Goal: Task Accomplishment & Management: Complete application form

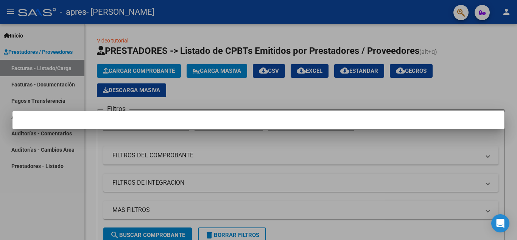
click at [305, 156] on div at bounding box center [258, 120] width 517 height 240
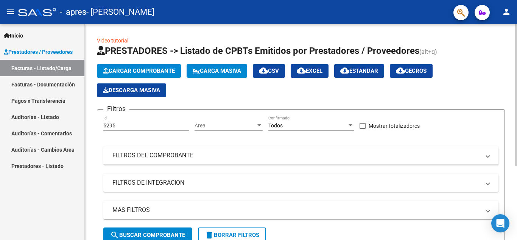
scroll to position [114, 0]
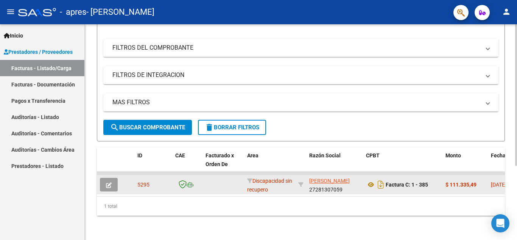
click at [261, 179] on div "Discapacidad sin recupero" at bounding box center [269, 184] width 45 height 16
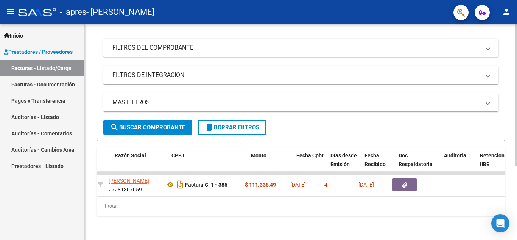
scroll to position [0, 0]
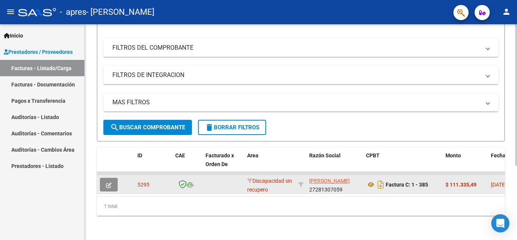
click at [111, 183] on button "button" at bounding box center [109, 184] width 18 height 14
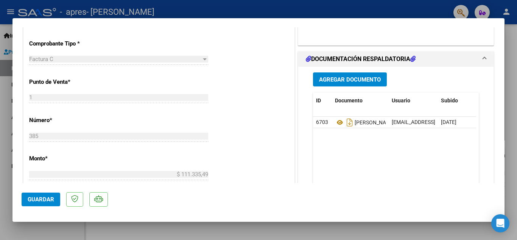
scroll to position [227, 0]
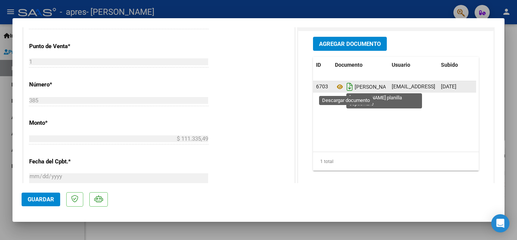
click at [349, 86] on icon "Descargar documento" at bounding box center [350, 87] width 10 height 12
click at [358, 88] on span "[PERSON_NAME] Planilla Septiembre" at bounding box center [388, 87] width 106 height 6
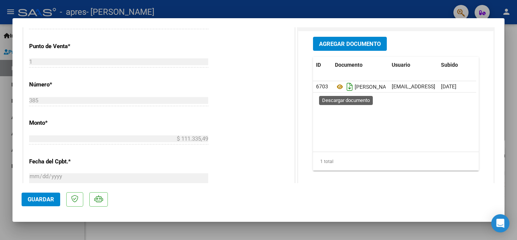
click at [345, 87] on icon "Descargar documento" at bounding box center [350, 87] width 10 height 12
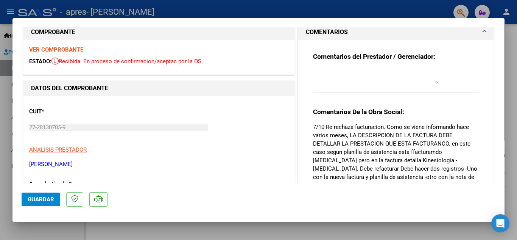
scroll to position [0, 0]
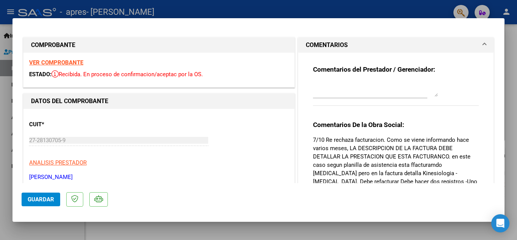
click at [35, 201] on span "Guardar" at bounding box center [41, 199] width 26 height 7
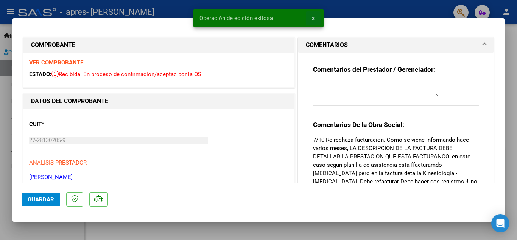
drag, startPoint x: 313, startPoint y: 19, endPoint x: 326, endPoint y: 11, distance: 15.1
click at [315, 18] on button "x" at bounding box center [313, 18] width 15 height 14
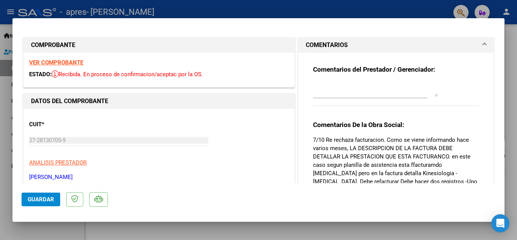
click at [338, 13] on div at bounding box center [258, 120] width 517 height 240
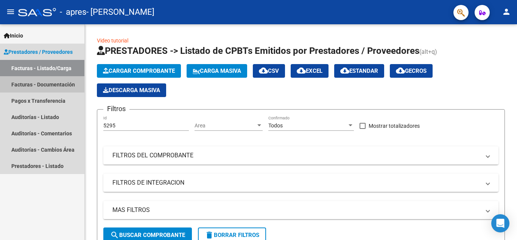
click at [37, 85] on link "Facturas - Documentación" at bounding box center [42, 84] width 84 height 16
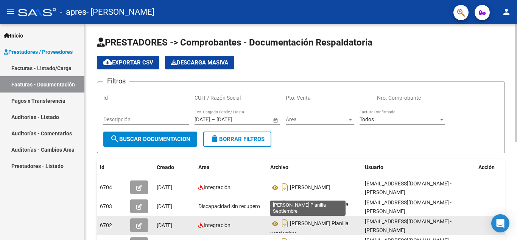
scroll to position [38, 0]
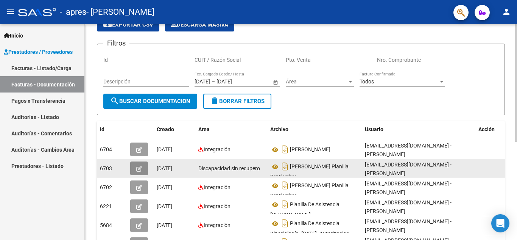
click at [145, 169] on button "button" at bounding box center [139, 168] width 18 height 14
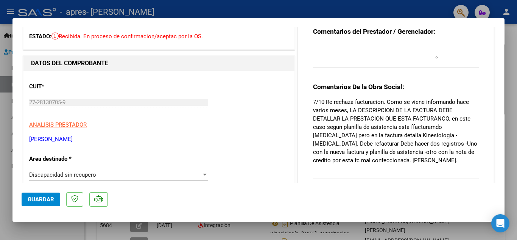
scroll to position [0, 0]
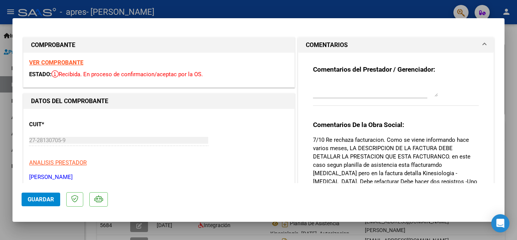
click at [307, 11] on div at bounding box center [258, 120] width 517 height 240
type input "$ 0,00"
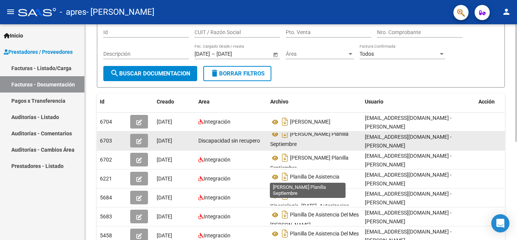
scroll to position [76, 0]
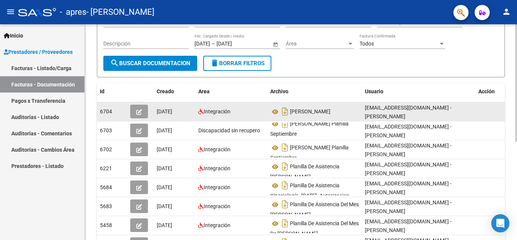
click at [243, 114] on div "Integración" at bounding box center [231, 111] width 66 height 9
click at [137, 114] on icon "button" at bounding box center [139, 112] width 6 height 6
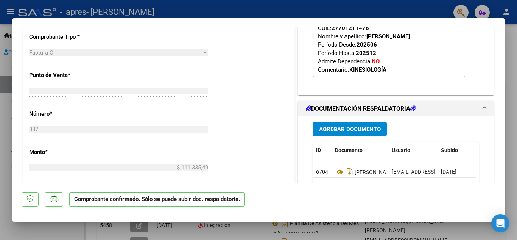
scroll to position [227, 0]
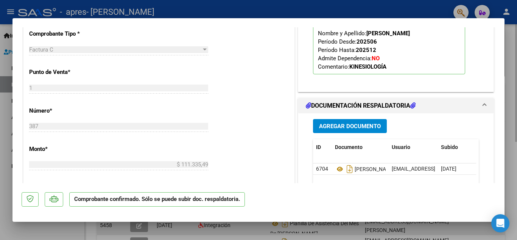
drag, startPoint x: 259, startPoint y: 225, endPoint x: 242, endPoint y: 232, distance: 17.9
click at [258, 225] on div at bounding box center [258, 120] width 517 height 240
type input "$ 0,00"
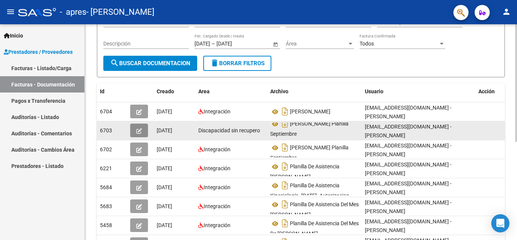
click at [139, 130] on icon "button" at bounding box center [139, 131] width 6 height 6
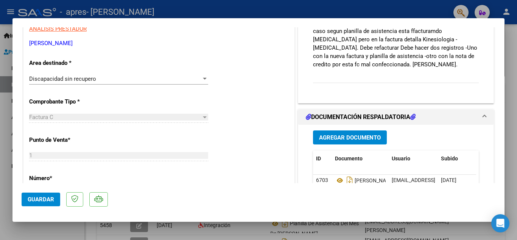
scroll to position [151, 0]
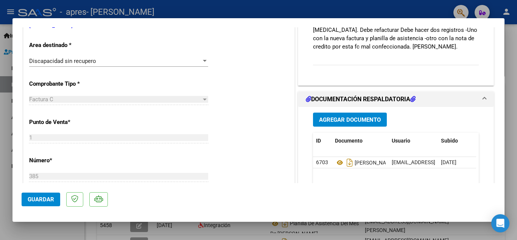
drag, startPoint x: 385, startPoint y: 11, endPoint x: 299, endPoint y: 46, distance: 92.0
click at [383, 12] on div at bounding box center [258, 120] width 517 height 240
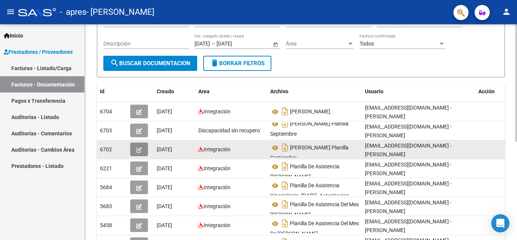
click at [139, 150] on icon "button" at bounding box center [139, 150] width 6 height 6
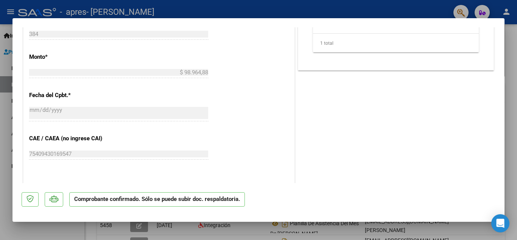
scroll to position [378, 0]
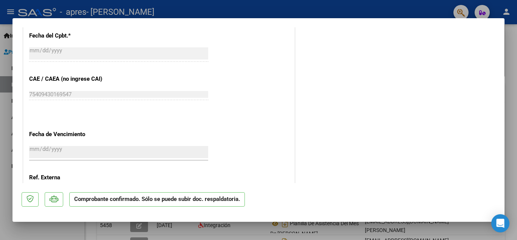
click at [257, 10] on div at bounding box center [258, 120] width 517 height 240
type input "$ 0,00"
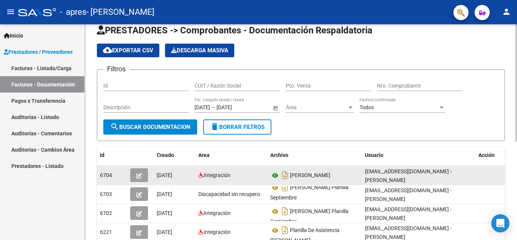
scroll to position [0, 0]
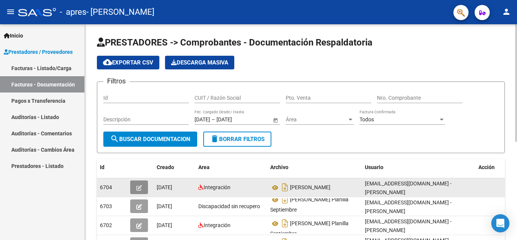
click at [142, 189] on icon "button" at bounding box center [139, 188] width 6 height 6
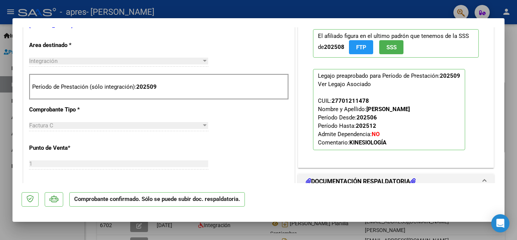
scroll to position [189, 0]
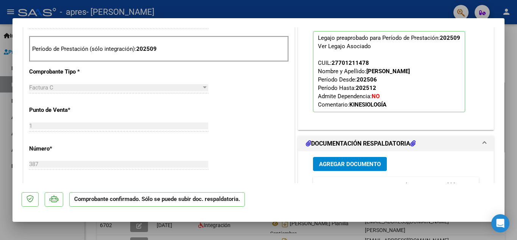
click at [337, 9] on div at bounding box center [258, 120] width 517 height 240
type input "$ 0,00"
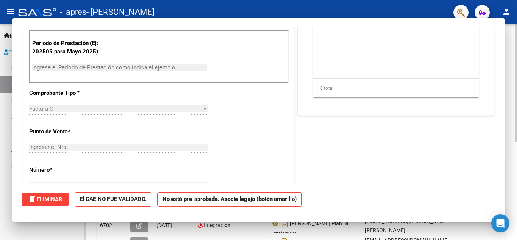
scroll to position [0, 0]
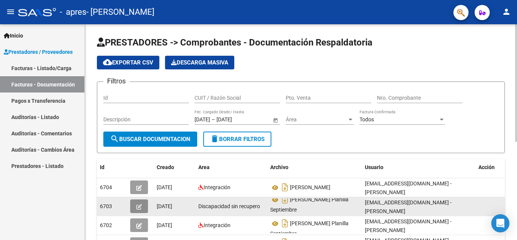
click at [145, 206] on button "button" at bounding box center [139, 206] width 18 height 14
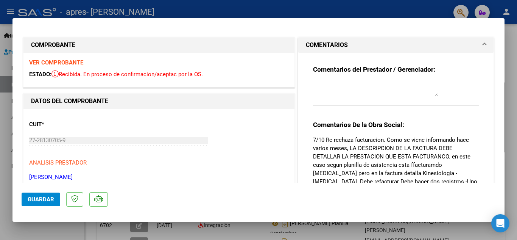
click at [310, 9] on div at bounding box center [258, 120] width 517 height 240
type input "$ 0,00"
